Goal: Task Accomplishment & Management: Complete application form

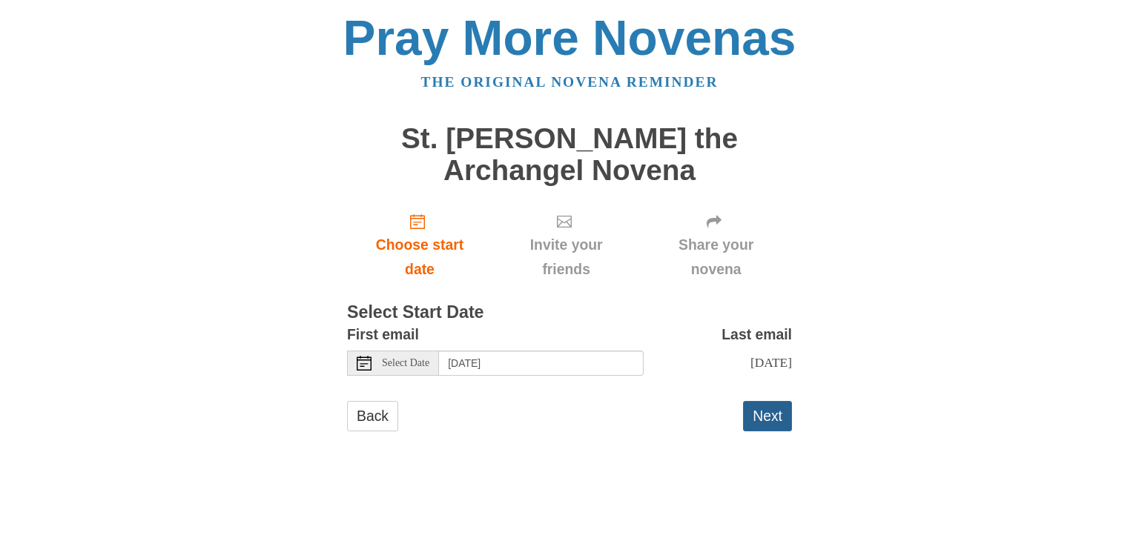
click at [758, 419] on button "Next" at bounding box center [767, 416] width 49 height 30
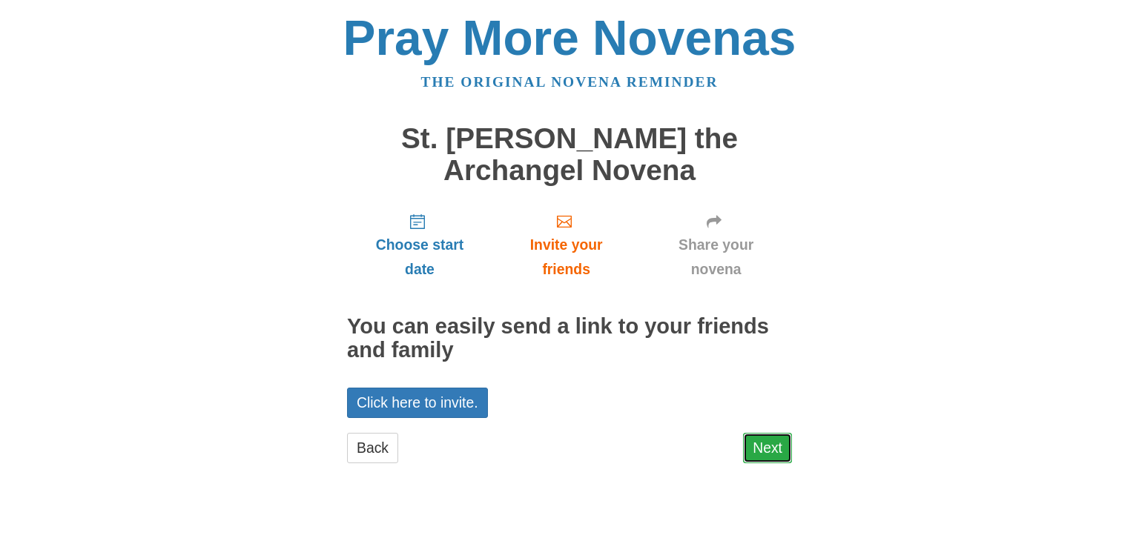
click at [770, 443] on link "Next" at bounding box center [767, 448] width 49 height 30
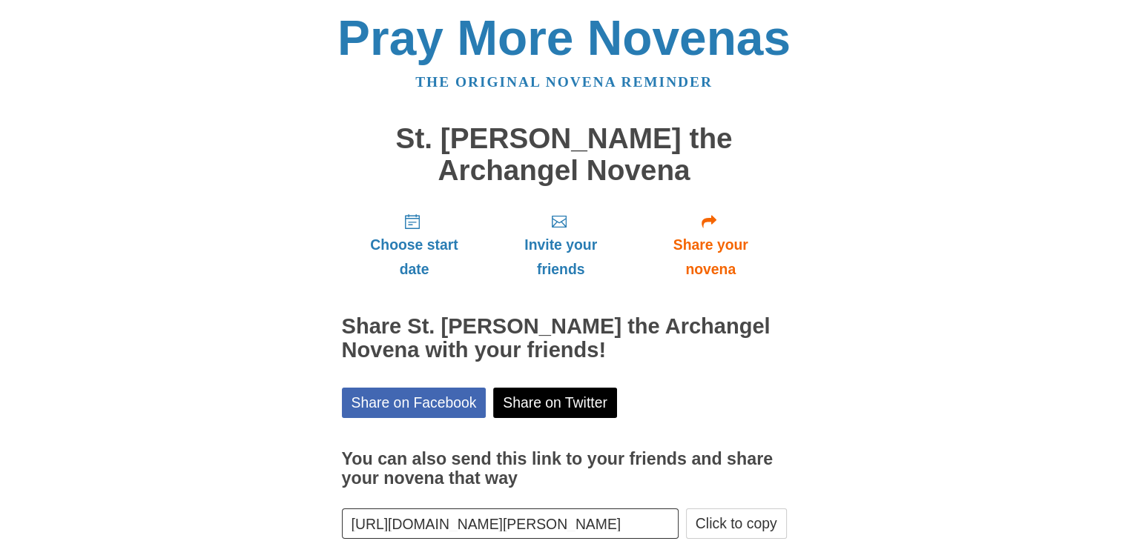
scroll to position [85, 0]
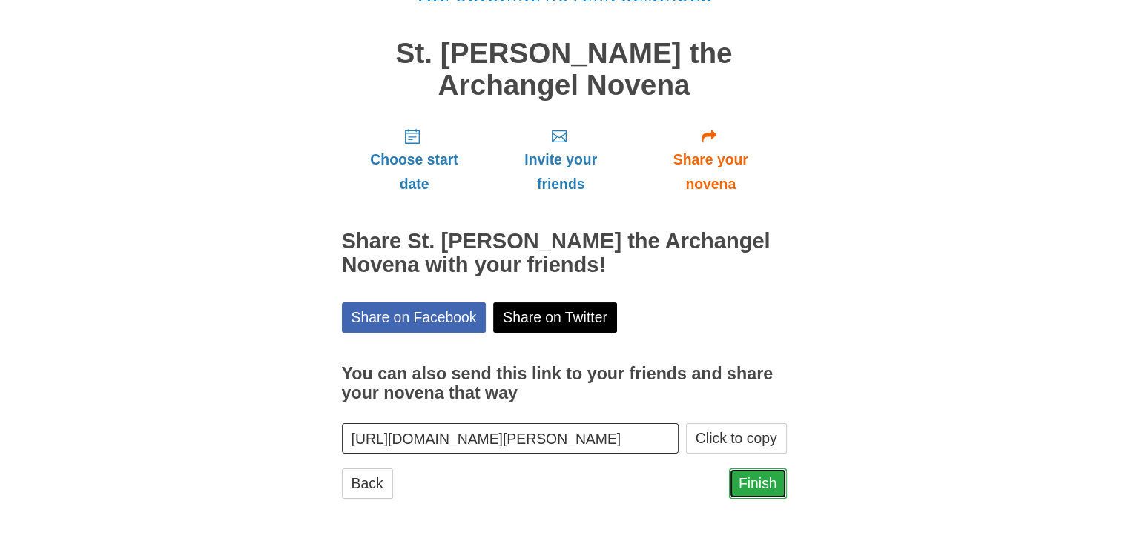
click at [739, 477] on link "Finish" at bounding box center [758, 484] width 58 height 30
